Goal: Information Seeking & Learning: Check status

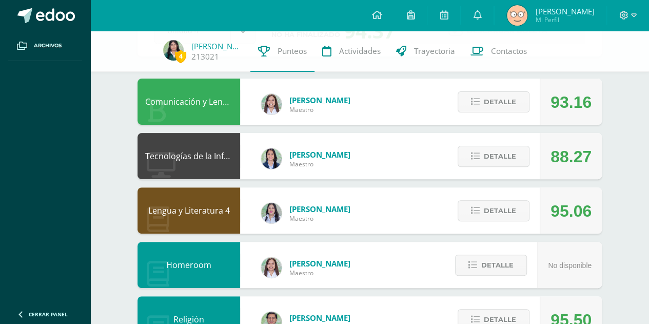
scroll to position [85, 0]
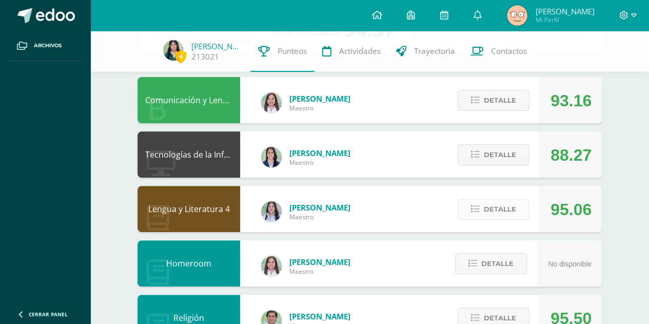
click at [492, 207] on span "Detalle" at bounding box center [500, 209] width 32 height 19
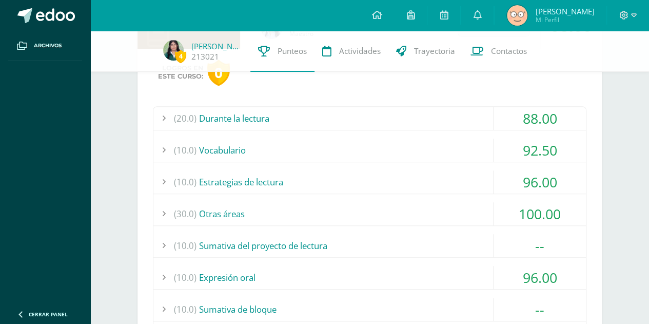
scroll to position [262, 0]
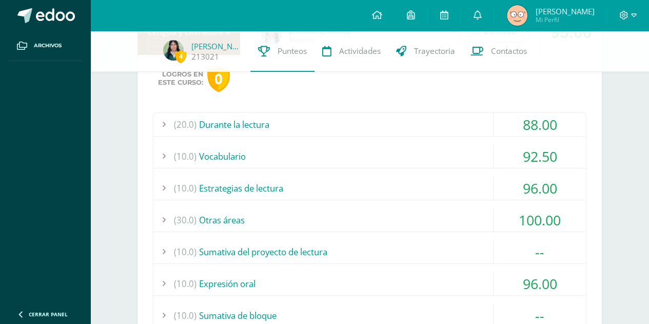
click at [420, 119] on div "(20.0) Durante la lectura" at bounding box center [369, 124] width 433 height 23
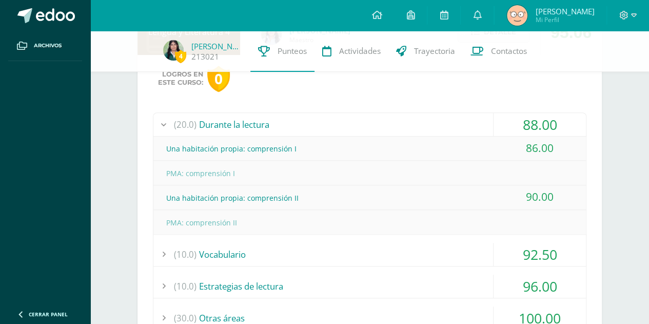
click at [422, 128] on div "(20.0) Durante la lectura" at bounding box center [369, 124] width 433 height 23
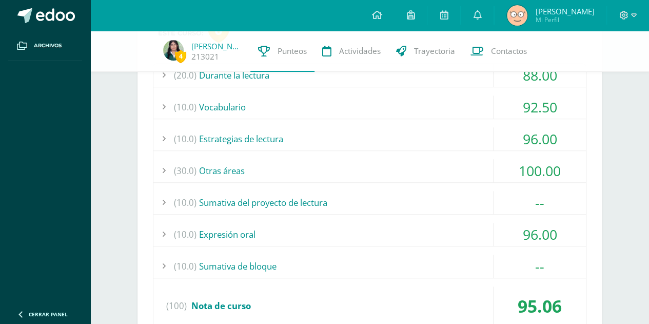
scroll to position [336, 0]
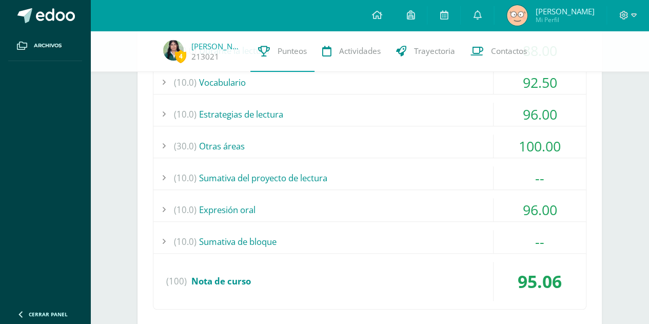
click at [419, 192] on div "(20.0) Durante la lectura 88.00 Una habitación propia: comprensión I 86.00" at bounding box center [370, 173] width 434 height 271
click at [416, 211] on div "(10.0) Expresión oral" at bounding box center [369, 209] width 433 height 23
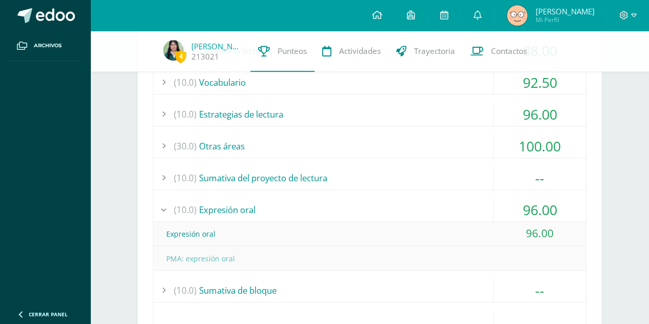
click at [393, 209] on div "(10.0) Expresión oral" at bounding box center [369, 209] width 433 height 23
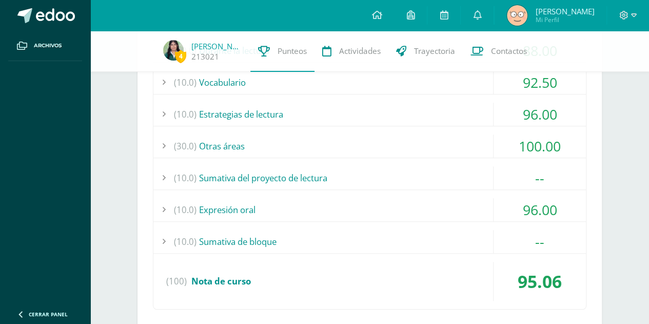
scroll to position [331, 0]
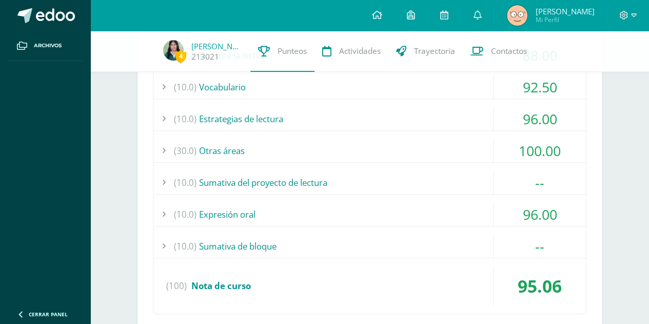
click at [405, 193] on div "(20.0) Durante la lectura 88.00 Una habitación propia: comprensión I 86.00" at bounding box center [370, 178] width 434 height 271
click at [398, 175] on div "(10.0) Sumativa del proyecto de lectura" at bounding box center [369, 182] width 433 height 23
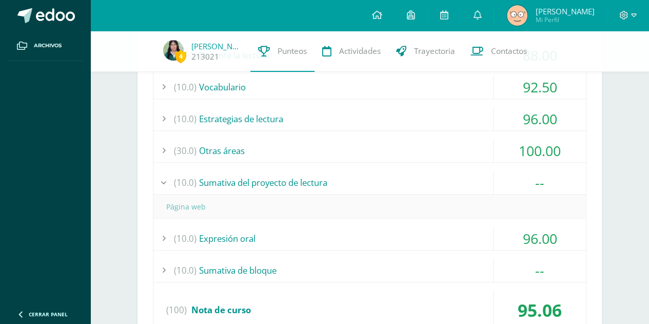
click at [400, 177] on div "(10.0) Sumativa del proyecto de lectura" at bounding box center [369, 182] width 433 height 23
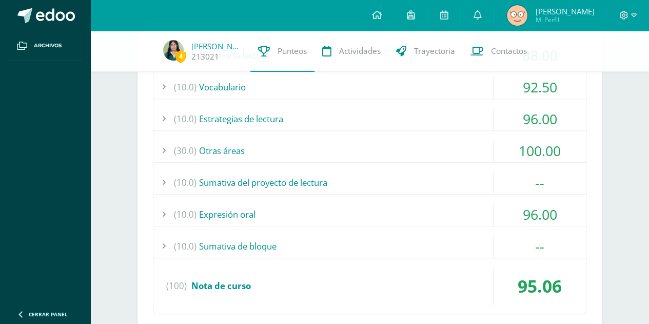
click at [345, 240] on div "(10.0) Sumativa de bloque" at bounding box center [369, 245] width 433 height 23
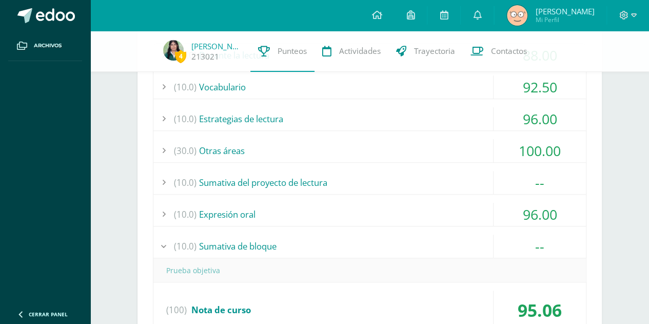
click at [348, 242] on div "(10.0) Sumativa de bloque" at bounding box center [369, 245] width 433 height 23
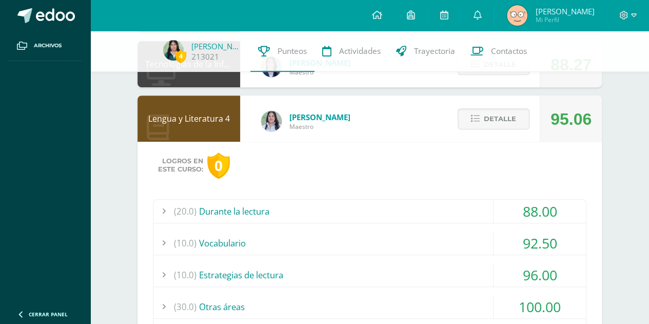
scroll to position [108, 0]
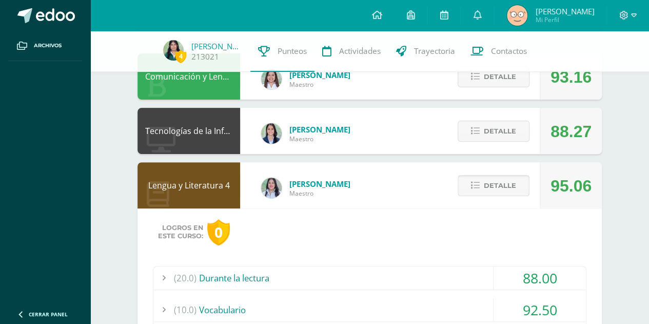
click at [485, 180] on span "Detalle" at bounding box center [500, 185] width 32 height 19
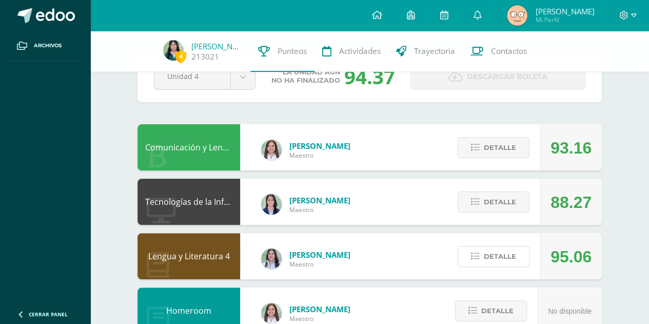
scroll to position [0, 0]
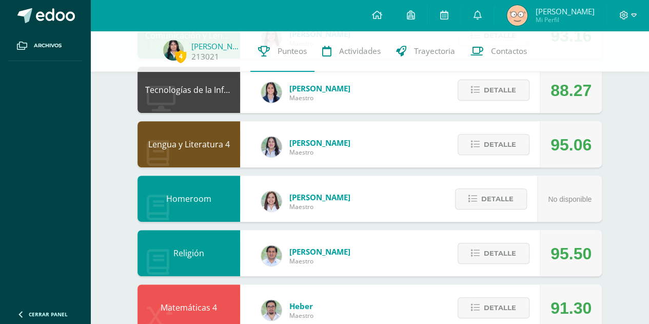
scroll to position [150, 0]
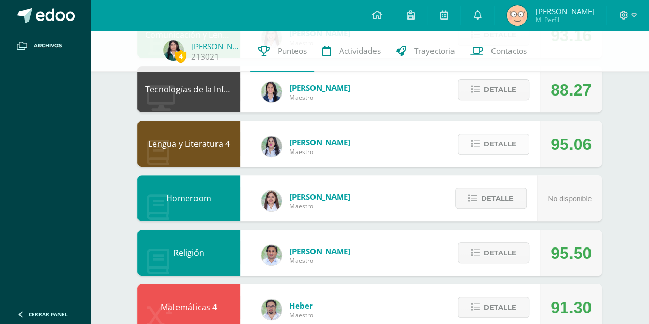
click at [496, 142] on span "Detalle" at bounding box center [500, 143] width 32 height 19
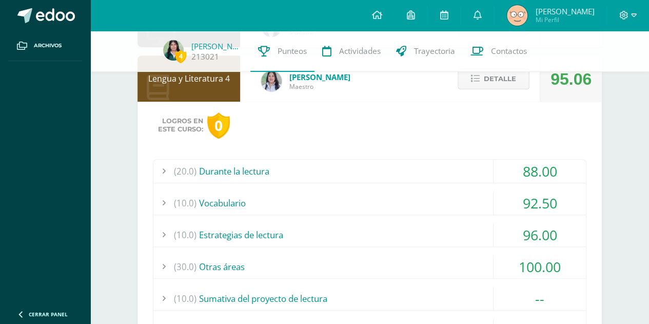
scroll to position [242, 0]
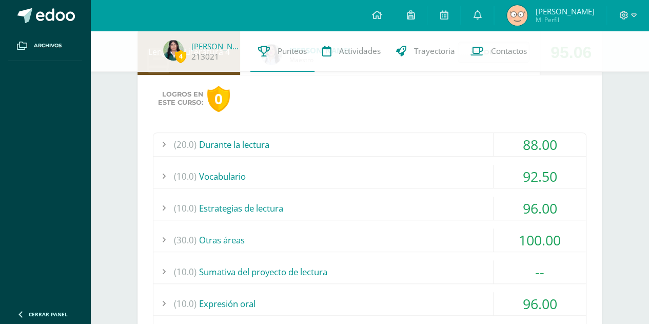
click at [469, 145] on div "(20.0) Durante la lectura" at bounding box center [369, 144] width 433 height 23
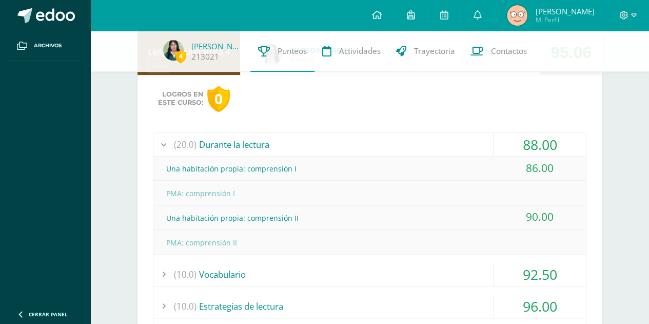
click at [460, 145] on div "(20.0) Durante la lectura" at bounding box center [369, 144] width 433 height 23
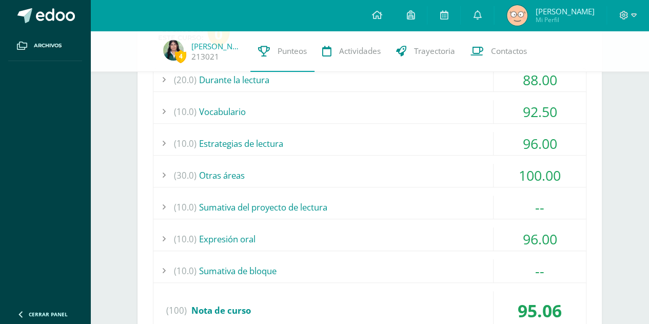
scroll to position [269, 0]
